Goal: Information Seeking & Learning: Learn about a topic

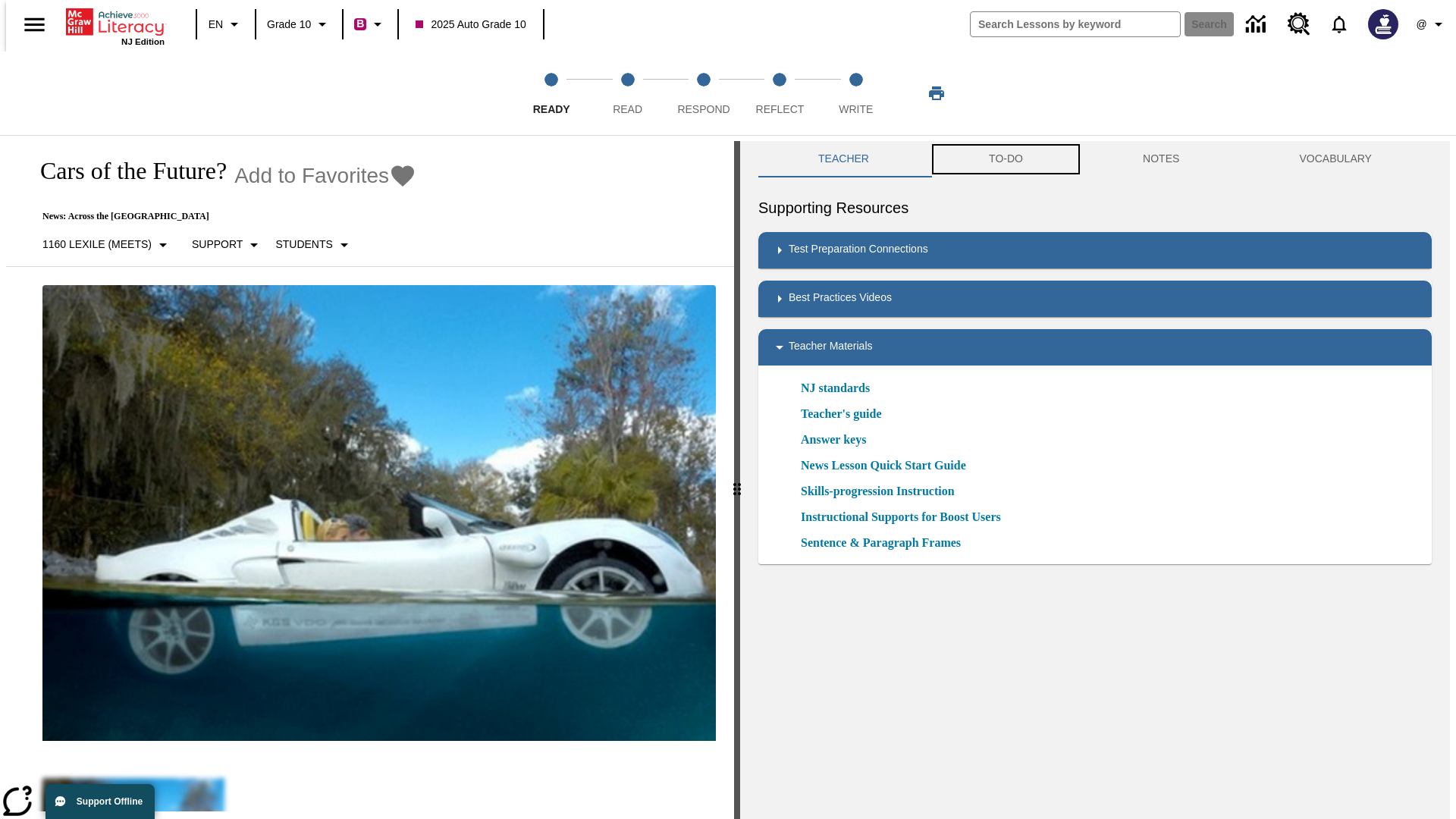
click at [1005, 159] on button "TO-DO" at bounding box center [1006, 159] width 154 height 37
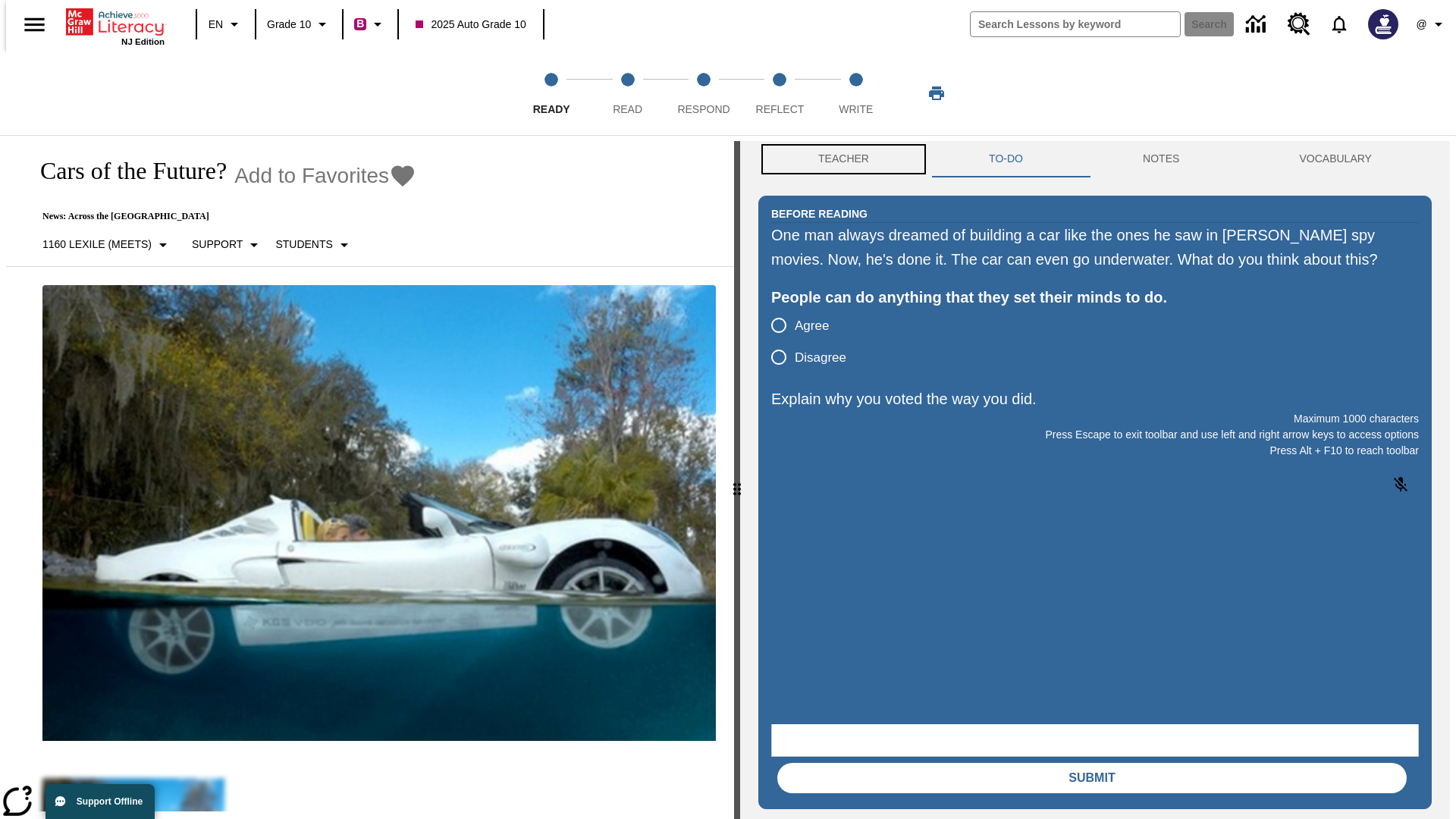
scroll to position [1, 0]
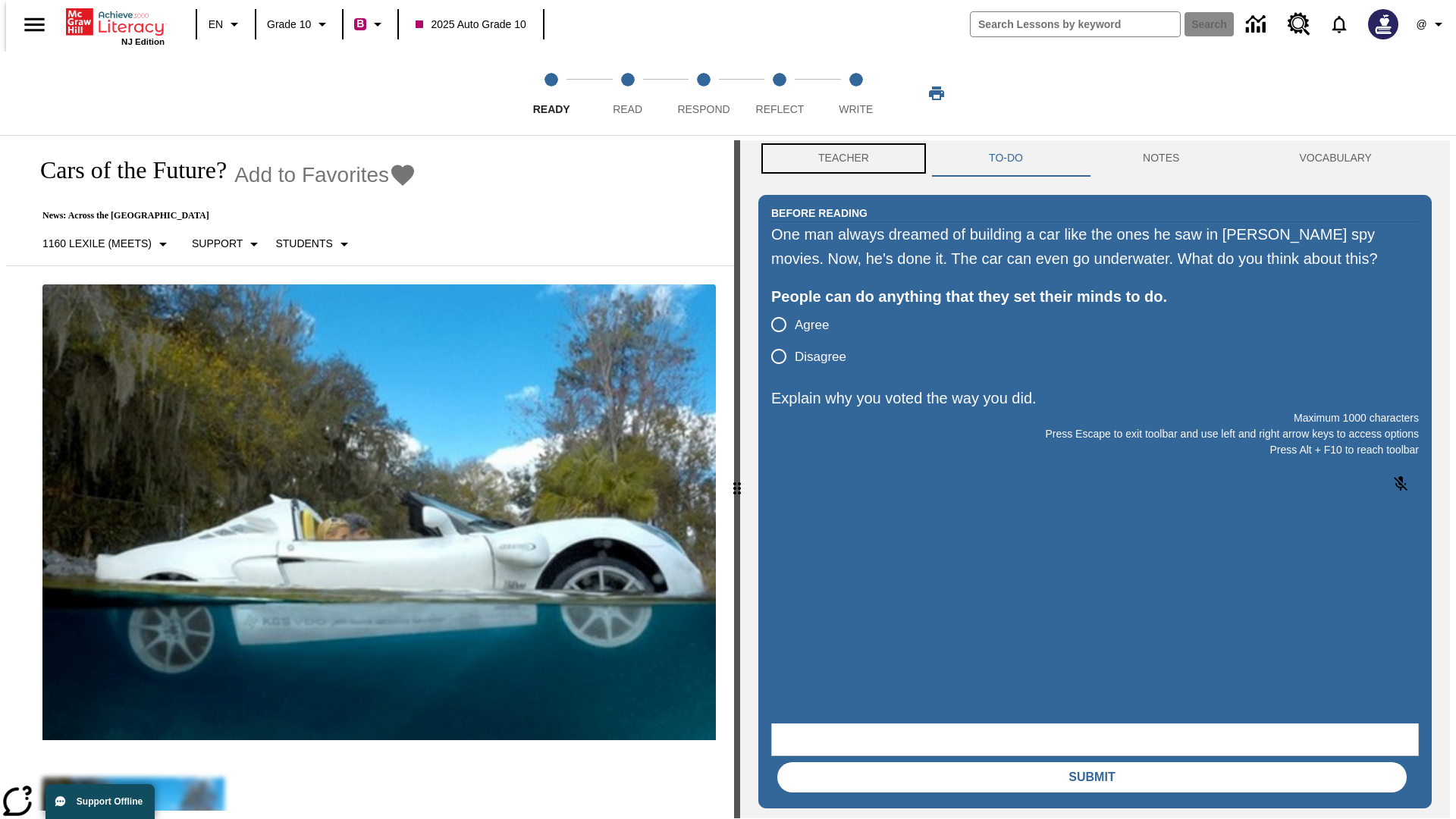
click at [839, 159] on button "Teacher" at bounding box center [843, 159] width 171 height 37
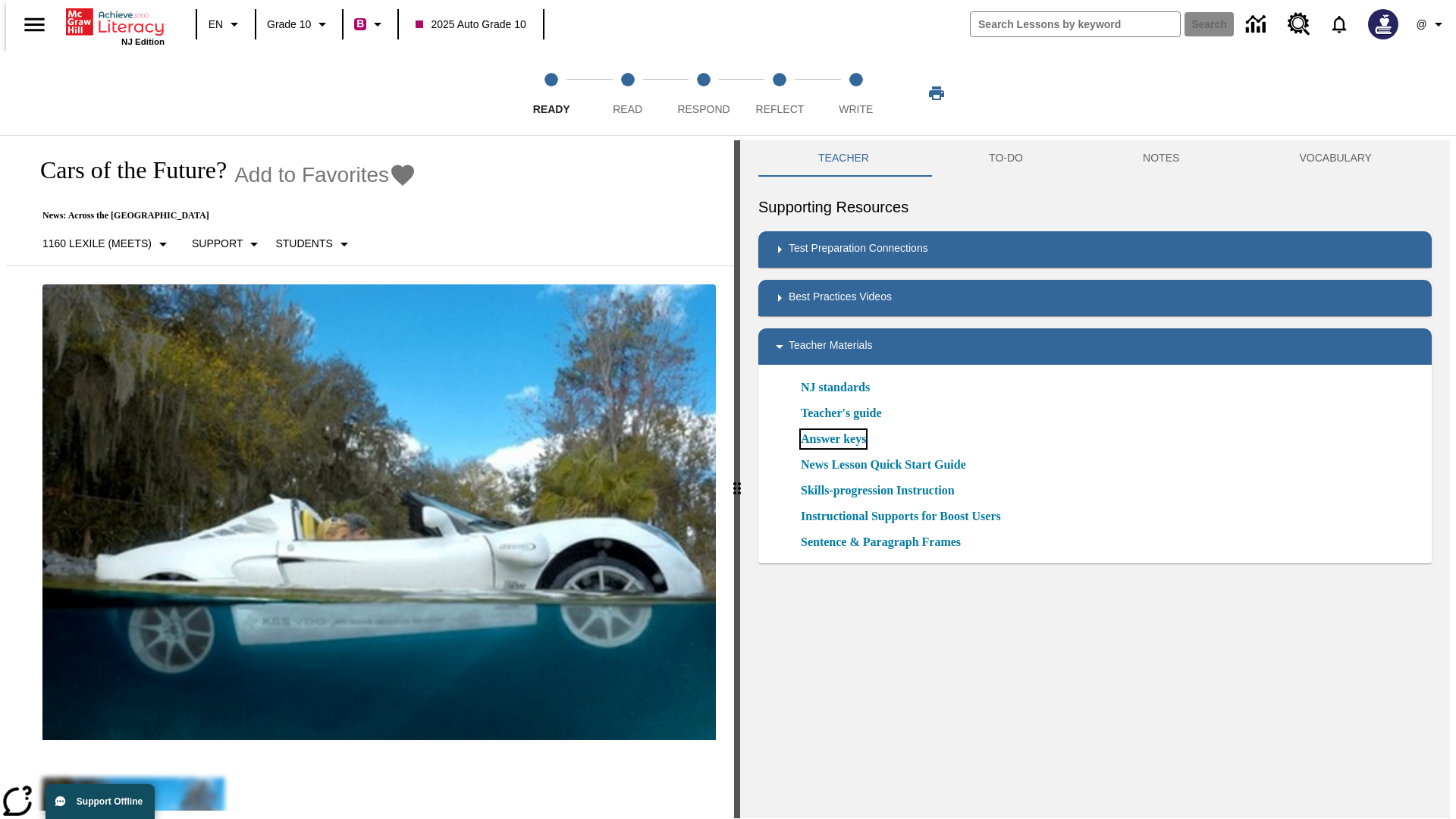
click at [833, 439] on link "Answer keys" at bounding box center [834, 438] width 66 height 18
click at [627, 93] on span "Read" at bounding box center [627, 103] width 30 height 27
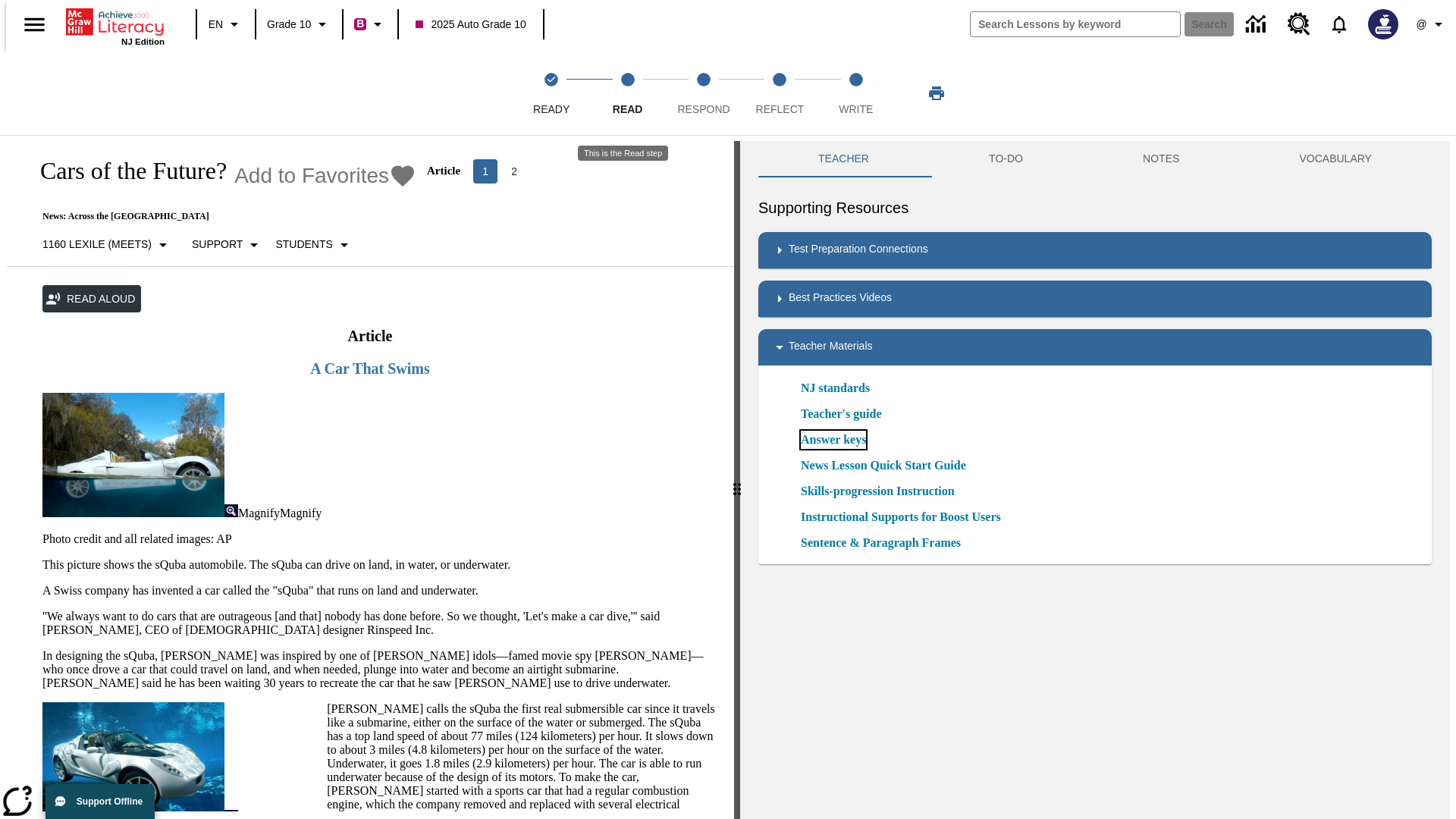
click at [833, 440] on link "Answer keys" at bounding box center [834, 439] width 66 height 18
click at [704, 93] on span "Respond" at bounding box center [703, 103] width 52 height 27
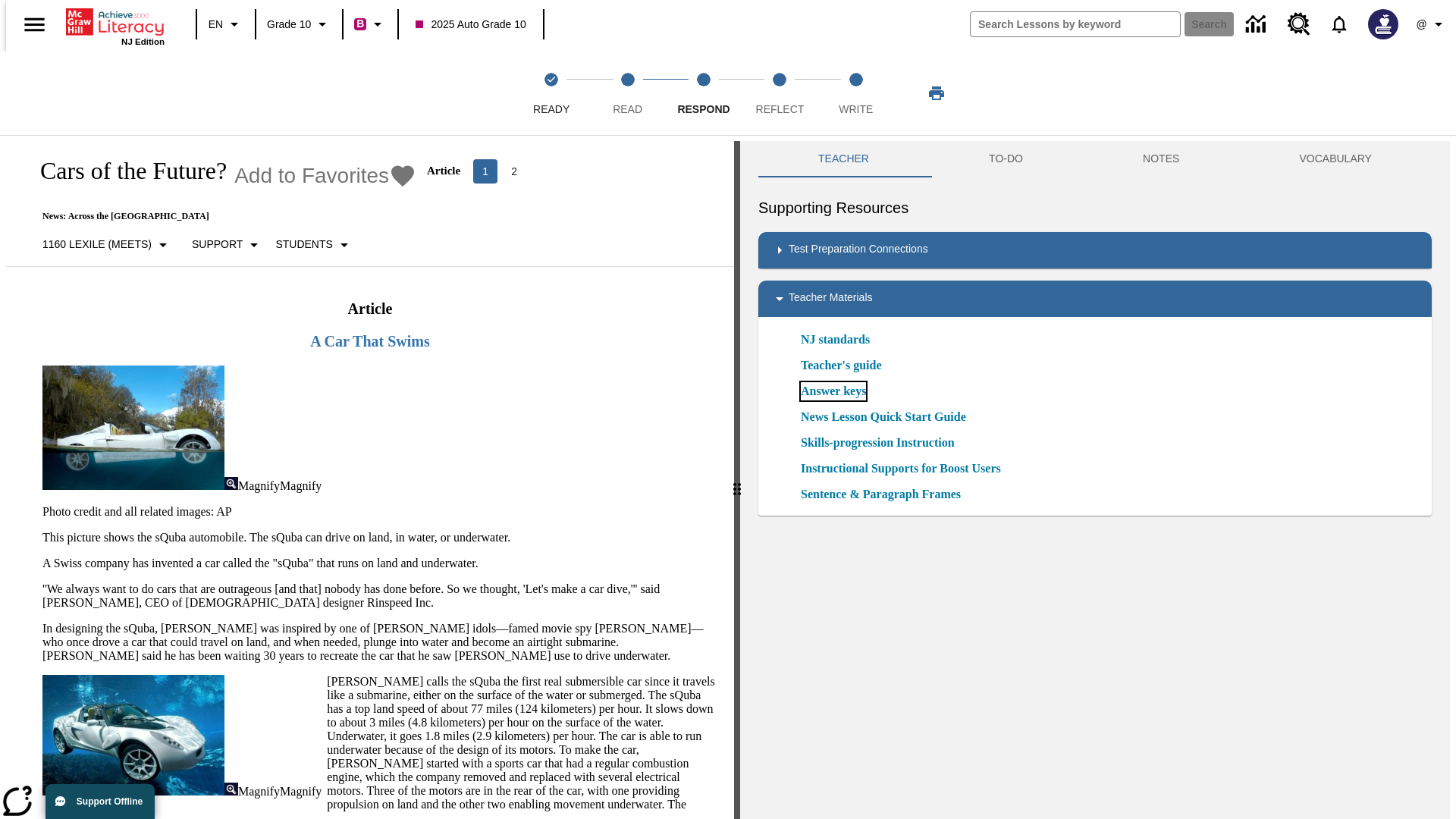
click at [833, 391] on link "Answer keys" at bounding box center [834, 391] width 66 height 18
click at [780, 93] on span "Reflect" at bounding box center [781, 103] width 48 height 27
click at [833, 391] on link "Answer keys" at bounding box center [834, 391] width 66 height 18
